Goal: Task Accomplishment & Management: Manage account settings

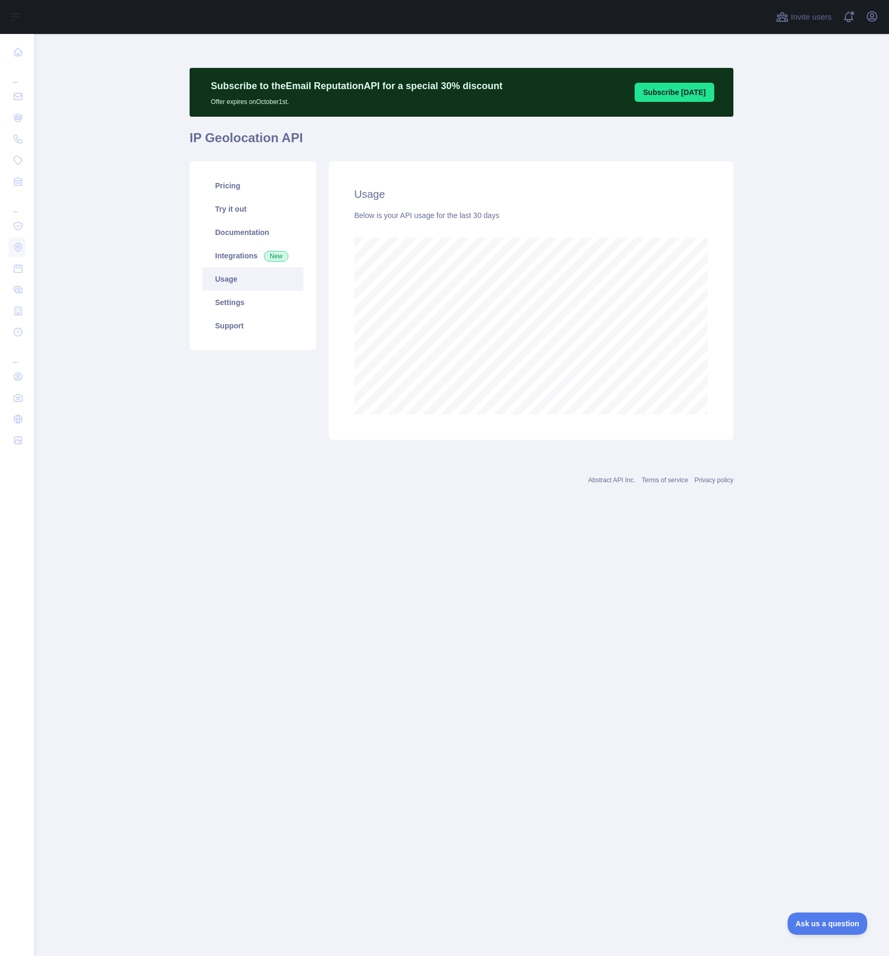
scroll to position [922, 855]
drag, startPoint x: 352, startPoint y: 190, endPoint x: 592, endPoint y: 212, distance: 241.4
click at [592, 212] on div "Usage Below is your API usage for the last 30 days" at bounding box center [531, 300] width 404 height 279
click at [176, 117] on main "Subscribe to the Email Reputation API for a special 30 % discount Offer expires…" at bounding box center [461, 495] width 855 height 922
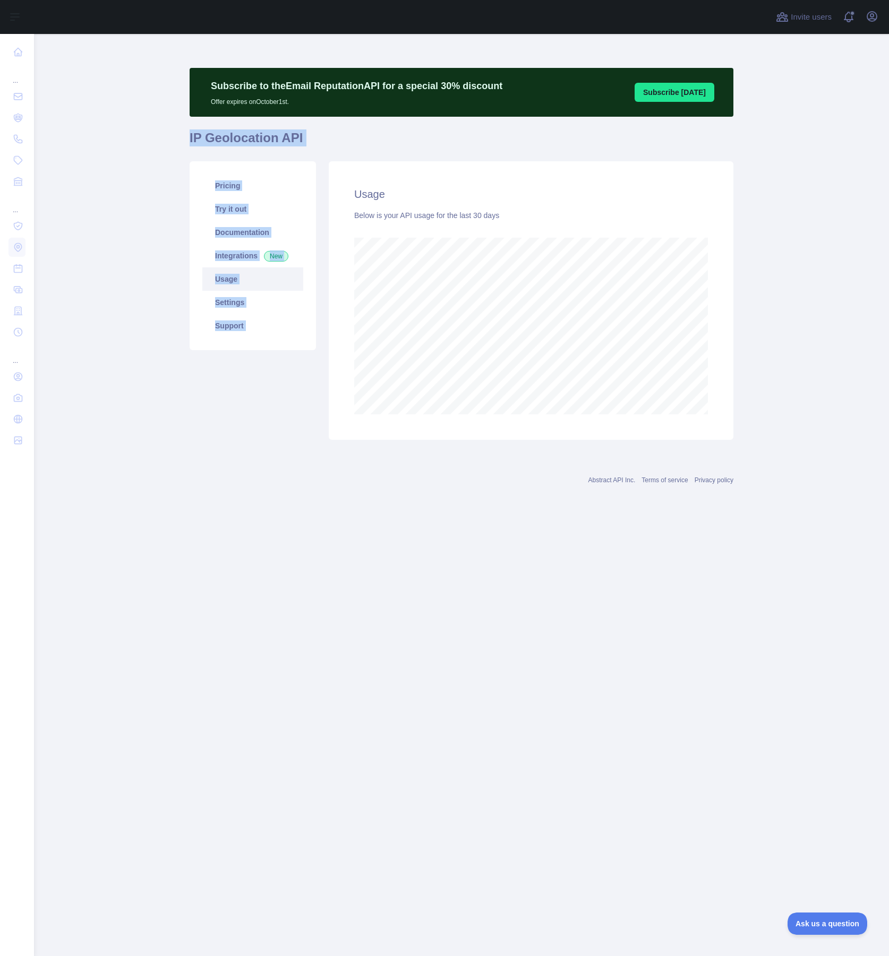
drag, startPoint x: 187, startPoint y: 141, endPoint x: 367, endPoint y: 157, distance: 180.7
click at [367, 157] on main "Subscribe to the Email Reputation API for a special 30 % discount Offer expires…" at bounding box center [461, 495] width 855 height 922
click at [210, 136] on h1 "IP Geolocation API" at bounding box center [461, 142] width 544 height 25
